Goal: Transaction & Acquisition: Purchase product/service

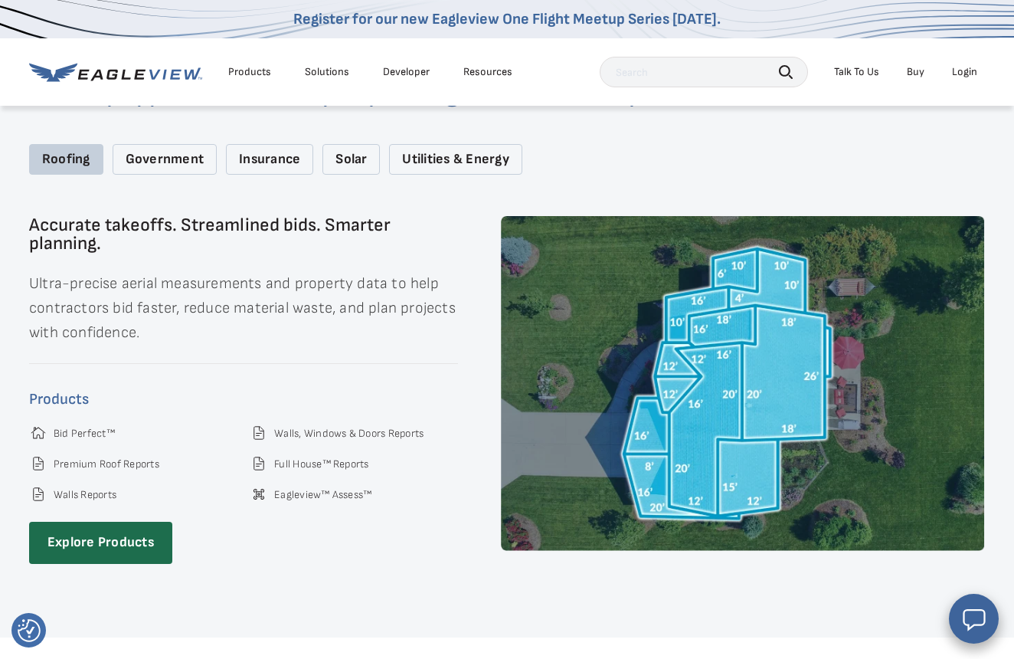
scroll to position [1989, 0]
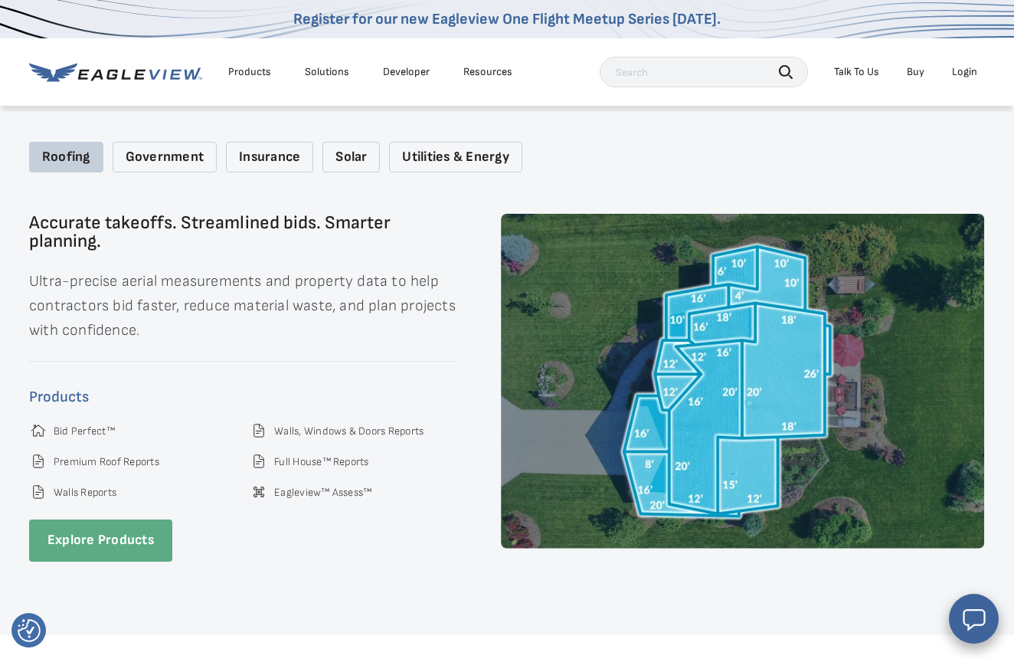
click at [98, 519] on link "Explore Products" at bounding box center [100, 540] width 143 height 42
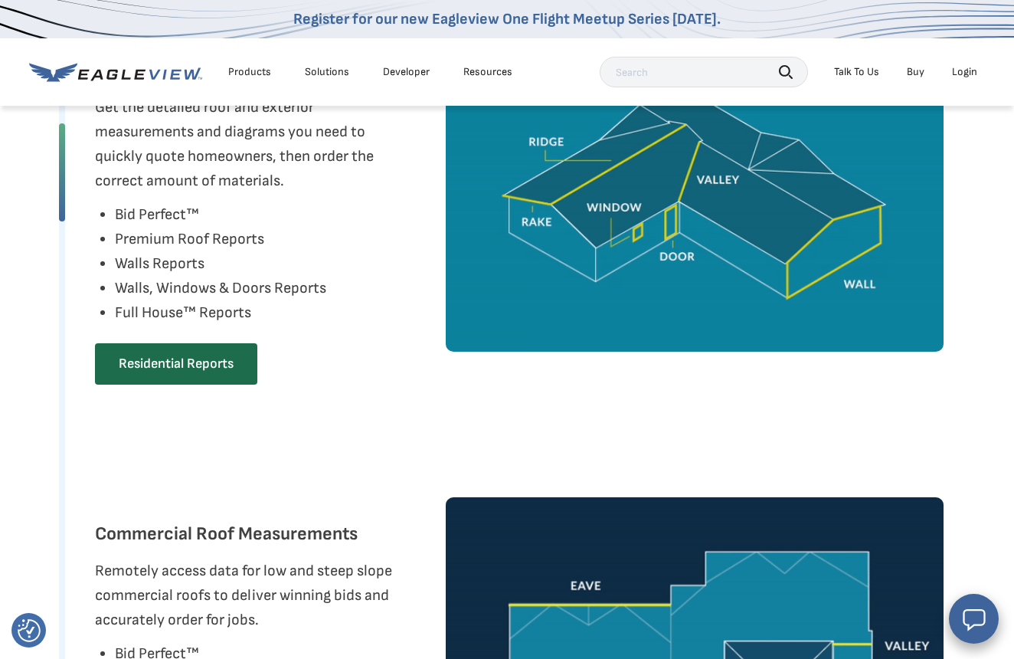
scroll to position [878, 0]
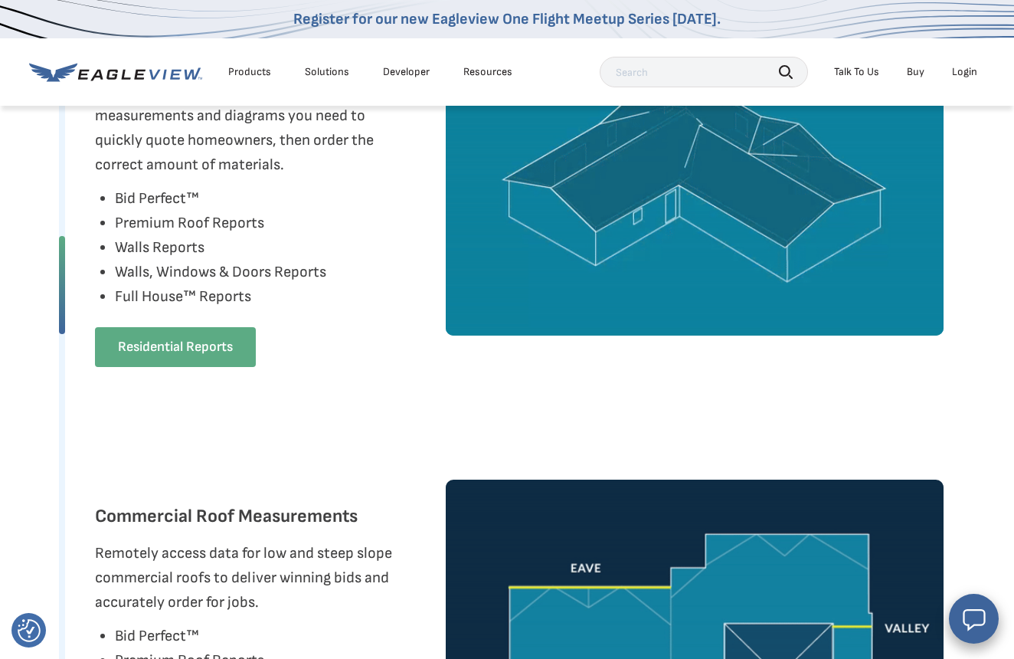
click at [171, 367] on link "Residential Reports" at bounding box center [175, 347] width 161 height 40
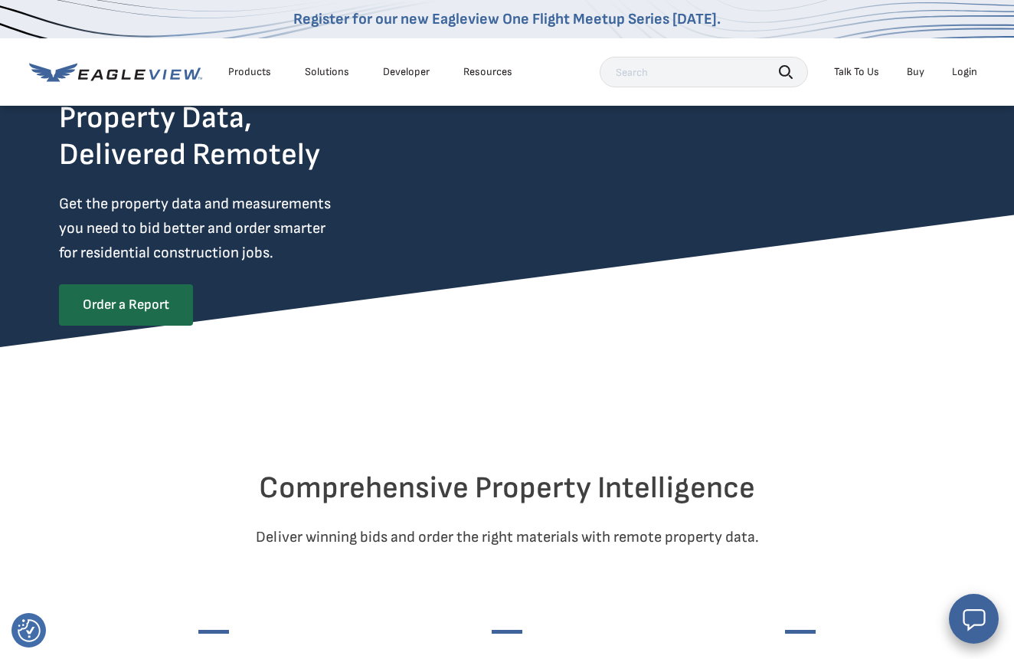
scroll to position [114, 0]
click at [150, 304] on link "Order a Report" at bounding box center [125, 304] width 132 height 40
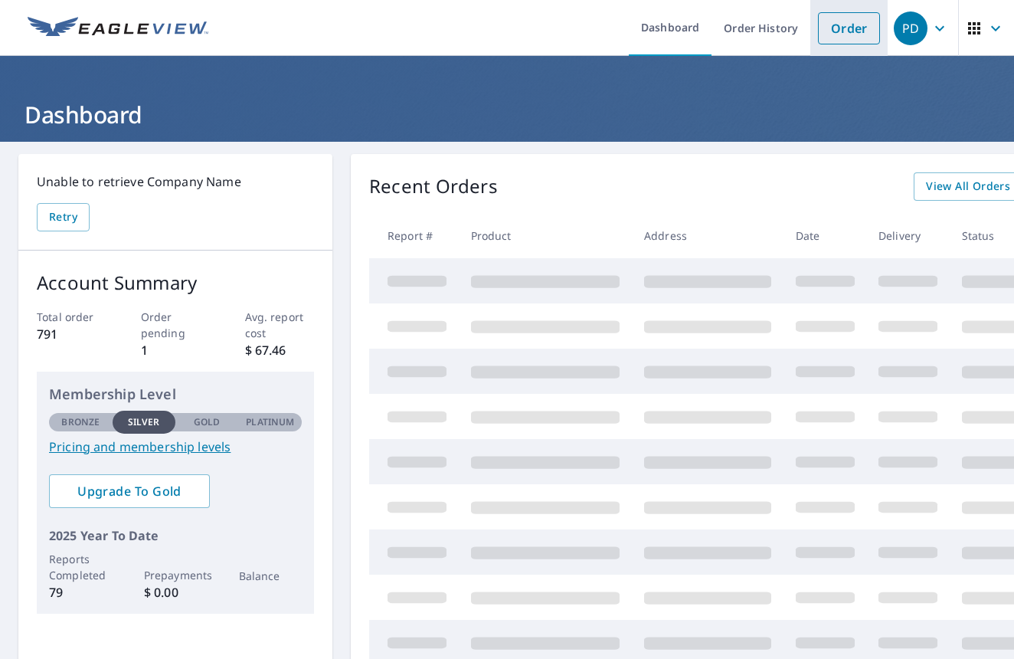
click at [877, 39] on link "Order" at bounding box center [849, 28] width 62 height 32
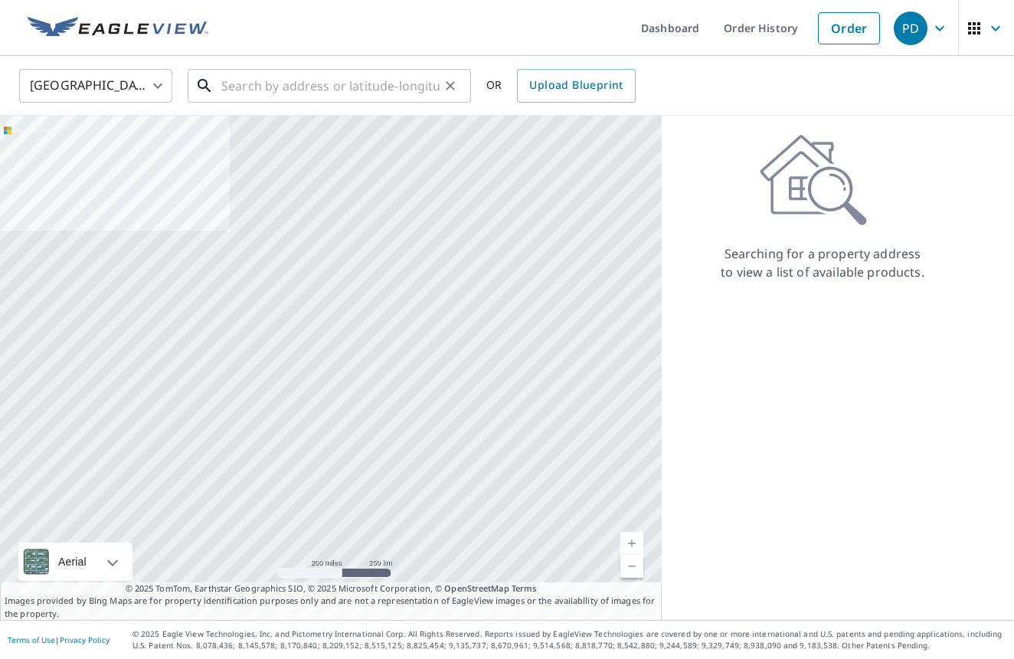
click at [232, 83] on input "text" at bounding box center [330, 85] width 218 height 43
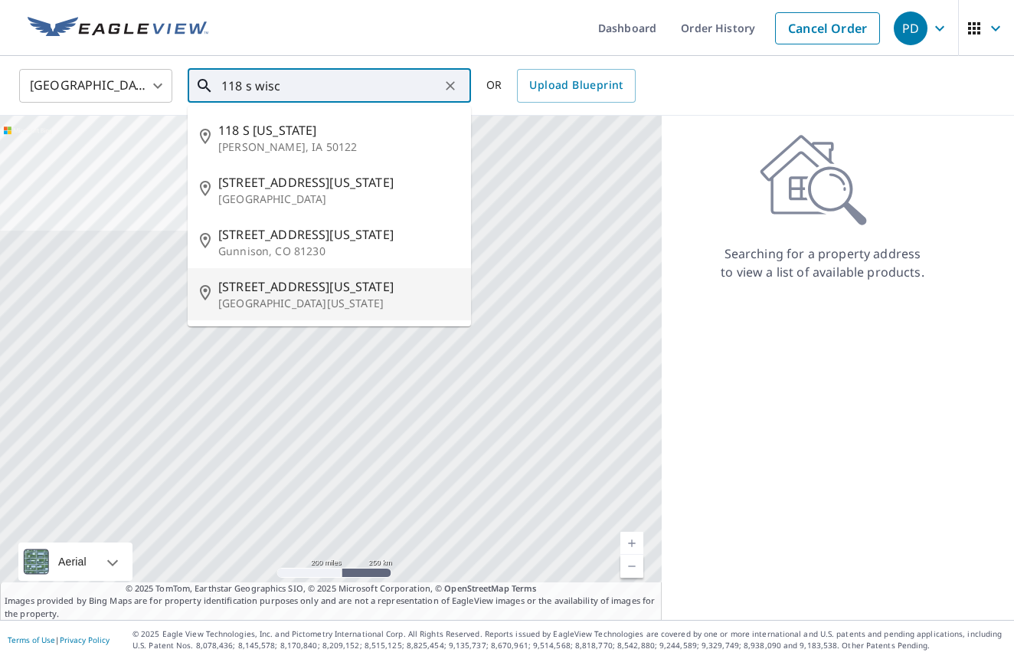
click at [275, 286] on span "118 S Wisconsin St" at bounding box center [338, 286] width 240 height 18
type input "118 S Wisconsin St Port Washington, WI 53074"
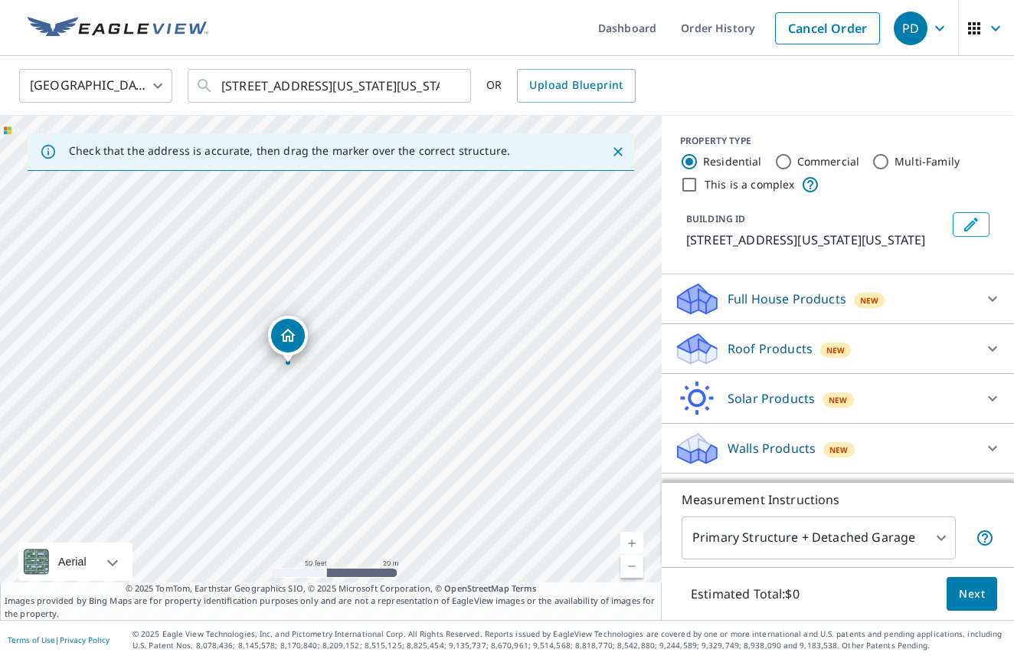
drag, startPoint x: 318, startPoint y: 345, endPoint x: 286, endPoint y: 335, distance: 33.9
click at [740, 358] on p "Roof Products" at bounding box center [770, 348] width 85 height 18
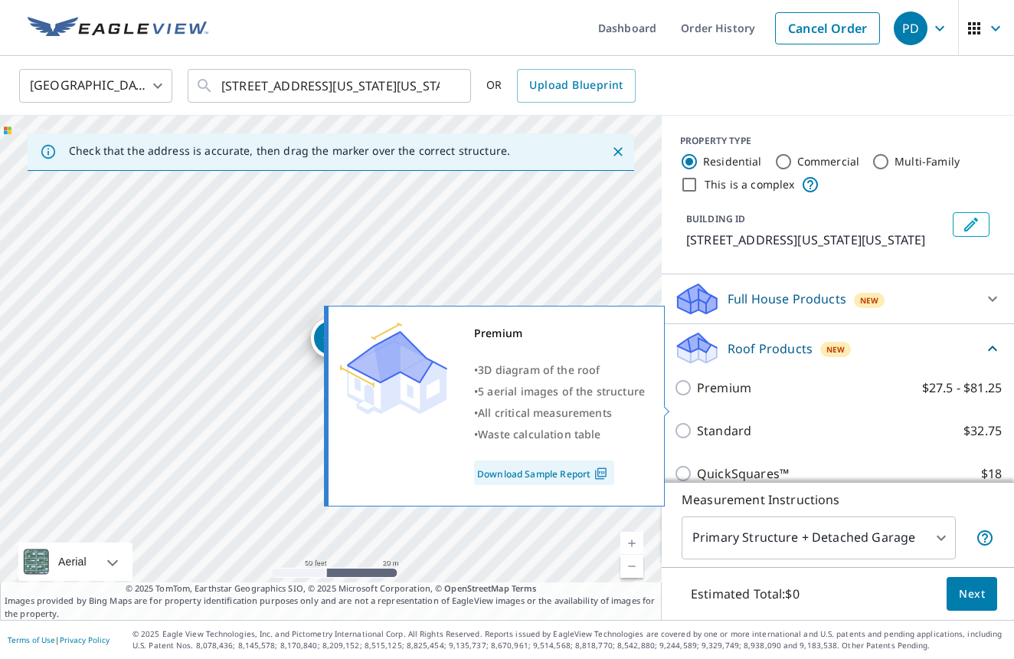
click at [684, 397] on input "Premium $27.5 - $81.25" at bounding box center [685, 387] width 23 height 18
checkbox input "true"
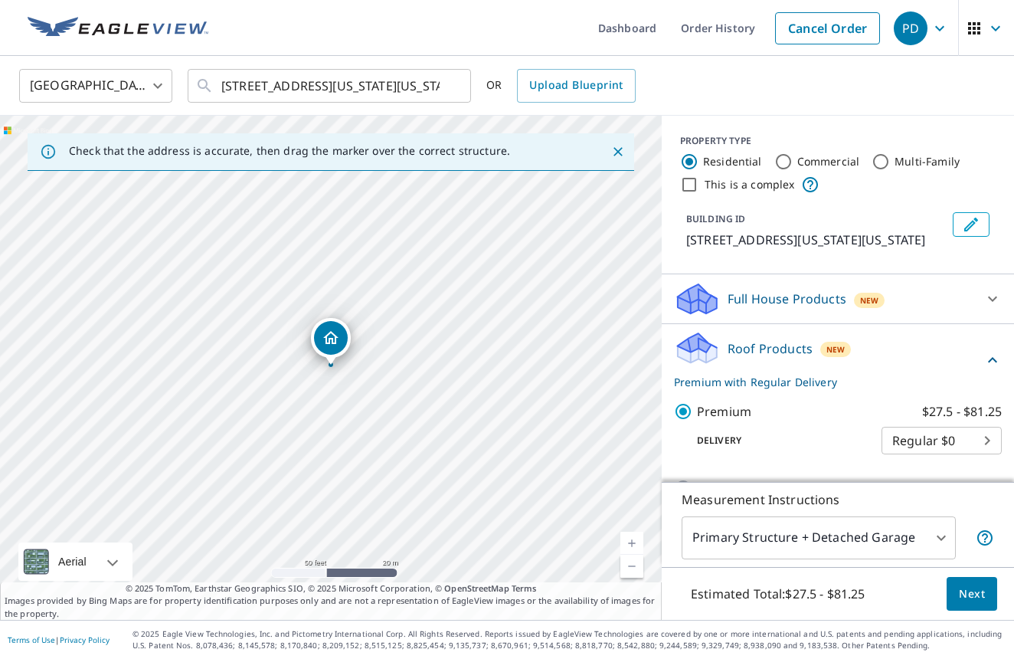
click at [975, 594] on span "Next" at bounding box center [972, 593] width 26 height 19
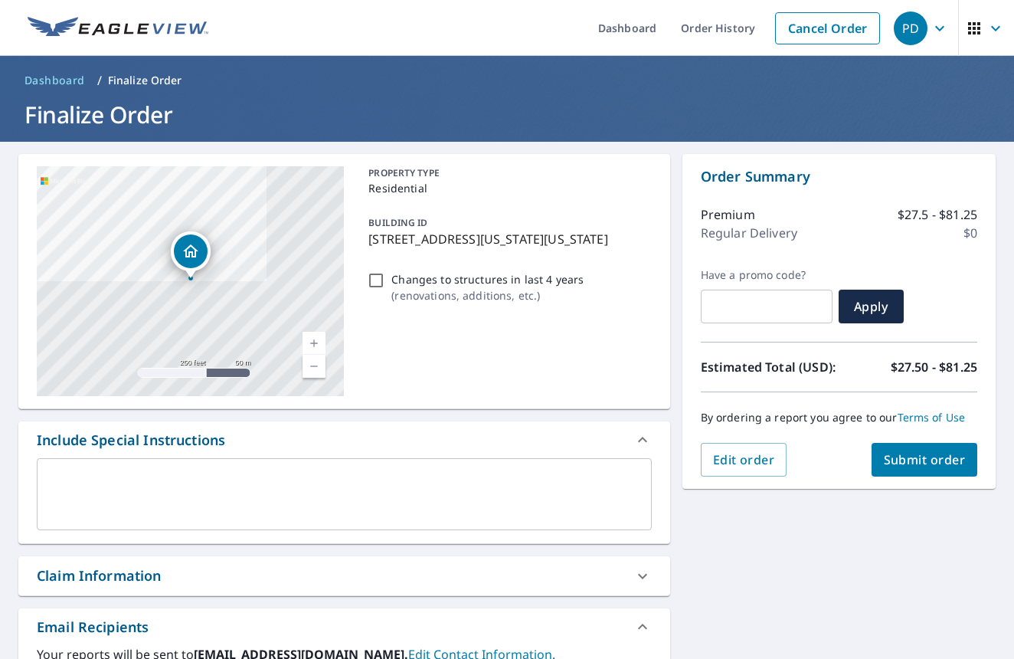
click at [906, 453] on span "Submit order" at bounding box center [925, 459] width 82 height 17
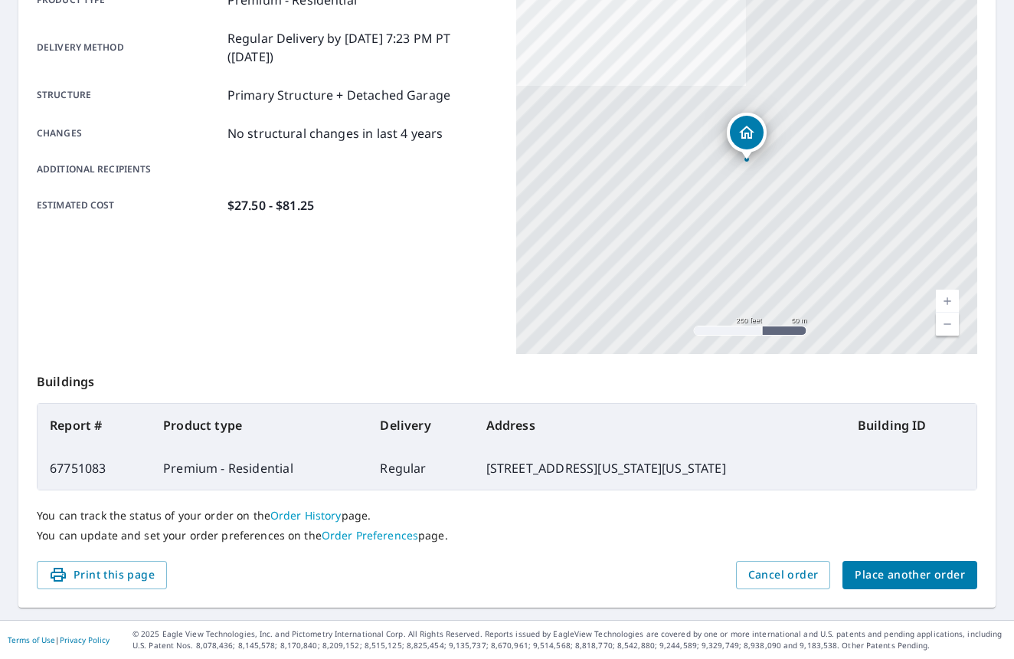
scroll to position [242, 0]
click at [888, 573] on span "Place another order" at bounding box center [910, 575] width 110 height 19
